Goal: Browse casually: Explore the website without a specific task or goal

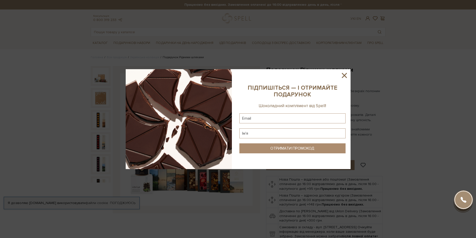
click at [405, 84] on div at bounding box center [238, 119] width 476 height 238
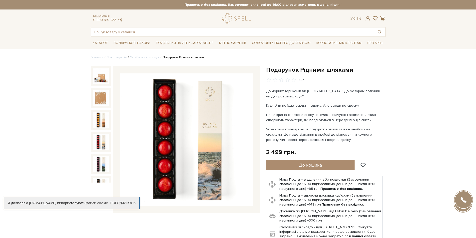
click at [100, 136] on img at bounding box center [101, 142] width 16 height 16
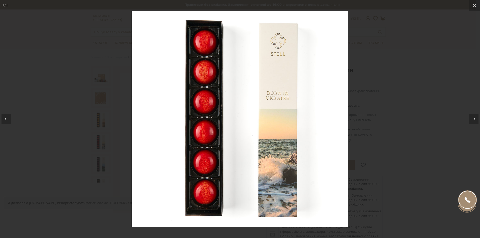
click at [452, 93] on div at bounding box center [240, 119] width 480 height 238
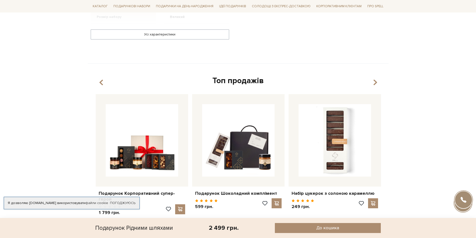
scroll to position [500, 0]
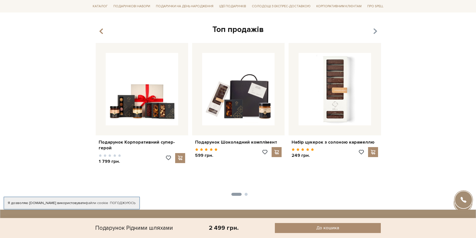
click at [376, 27] on icon "button" at bounding box center [375, 31] width 4 height 9
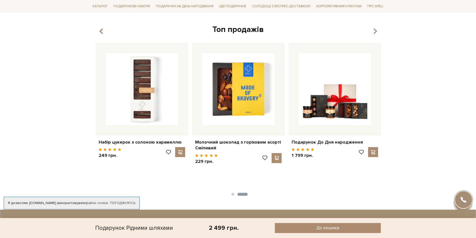
click at [376, 27] on icon "button" at bounding box center [375, 31] width 4 height 9
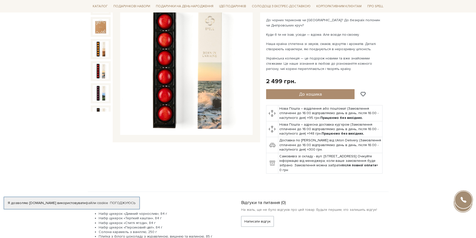
scroll to position [25, 0]
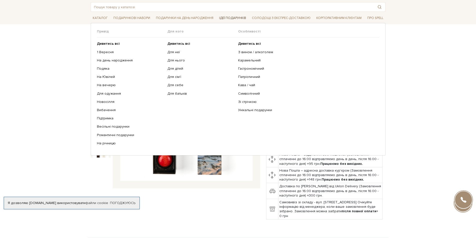
click at [225, 19] on span "Ідеї подарунків" at bounding box center [232, 18] width 31 height 8
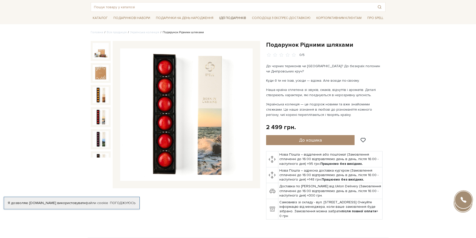
click at [227, 18] on span "Ідеї подарунків" at bounding box center [232, 18] width 31 height 8
click at [145, 33] on link "Українська колекція" at bounding box center [144, 33] width 29 height 4
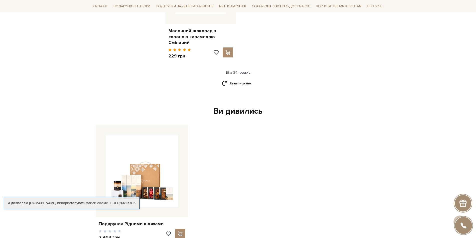
scroll to position [675, 0]
click at [238, 78] on link "Дивитися ще" at bounding box center [238, 82] width 33 height 9
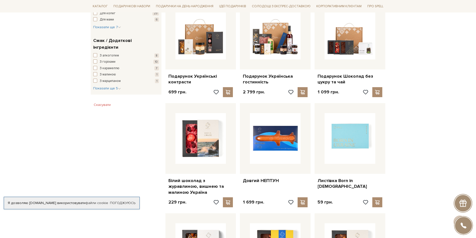
scroll to position [250, 0]
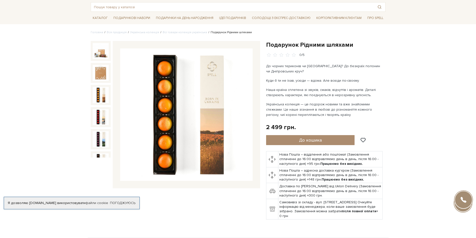
click at [102, 94] on img at bounding box center [101, 95] width 16 height 16
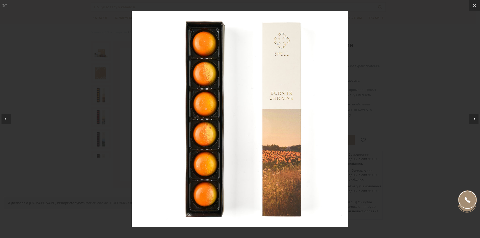
click at [470, 117] on div at bounding box center [474, 120] width 10 height 10
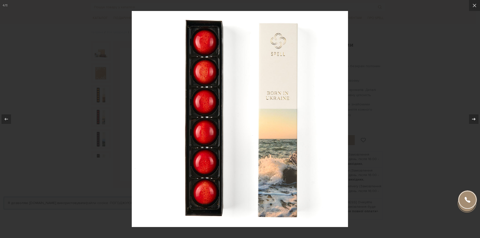
click at [470, 117] on div at bounding box center [474, 120] width 10 height 10
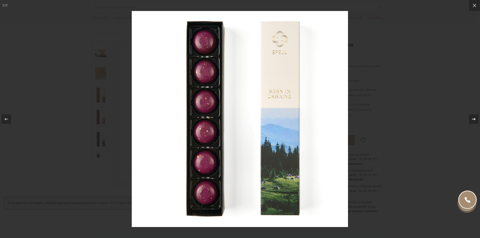
click at [470, 117] on div at bounding box center [474, 120] width 10 height 10
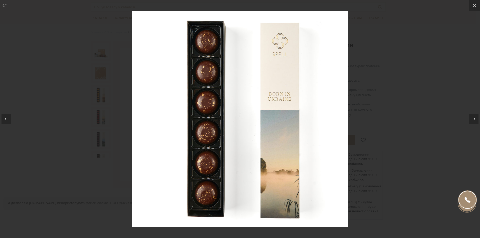
click at [451, 97] on div at bounding box center [240, 119] width 480 height 238
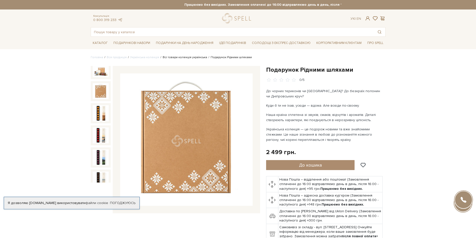
click at [189, 58] on link "Всі товари колекція українська" at bounding box center [185, 58] width 45 height 4
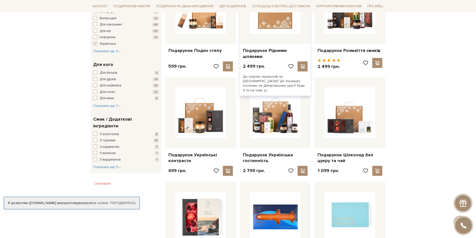
scroll to position [125, 0]
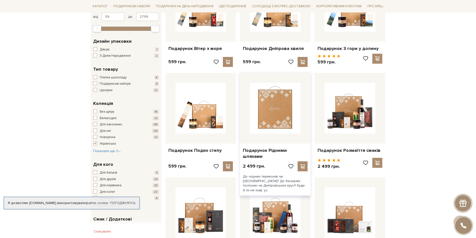
click at [295, 120] on img at bounding box center [275, 108] width 51 height 51
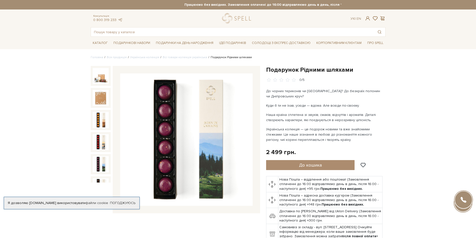
click at [194, 142] on img at bounding box center [186, 140] width 133 height 133
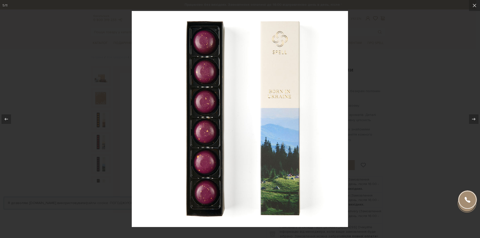
click at [426, 91] on div at bounding box center [240, 119] width 480 height 238
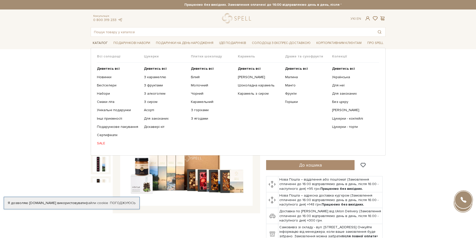
click at [101, 44] on span "Каталог" at bounding box center [100, 43] width 19 height 8
